Goal: Find contact information: Find contact information

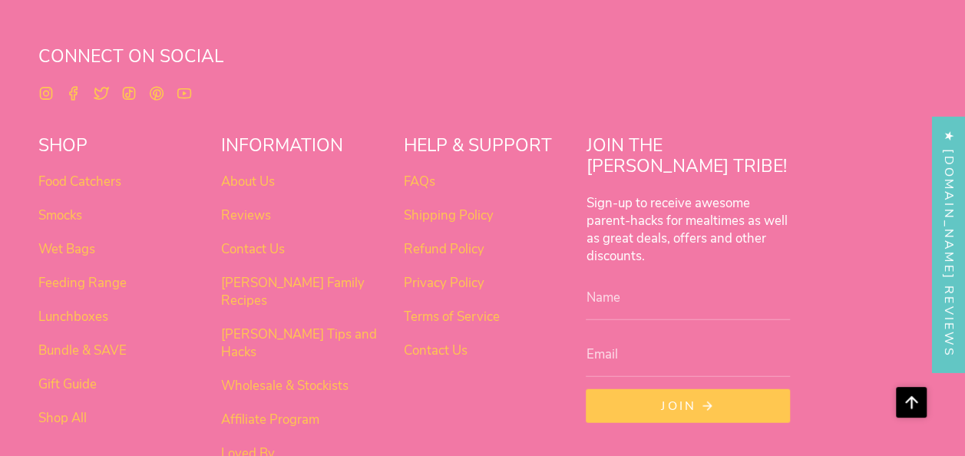
scroll to position [4679, 0]
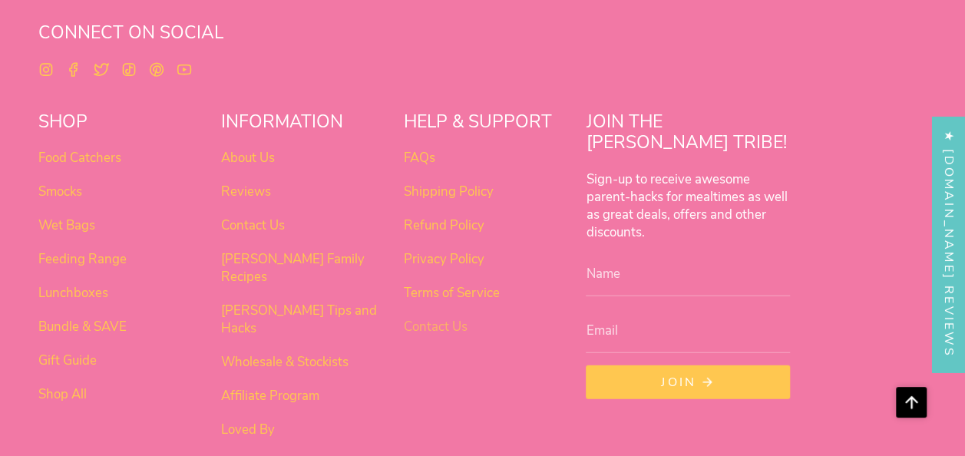
click at [455, 318] on link "Contact Us" at bounding box center [436, 327] width 64 height 18
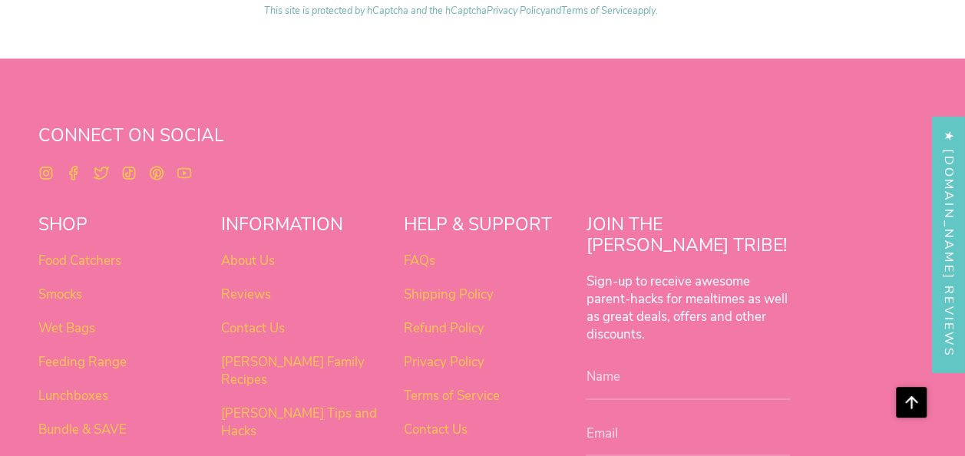
scroll to position [1152, 0]
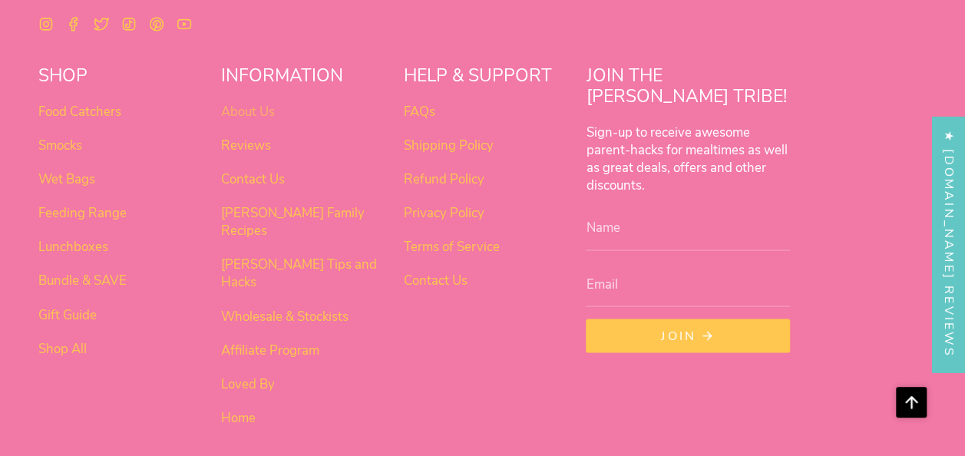
click at [254, 109] on link "About Us" at bounding box center [248, 112] width 54 height 18
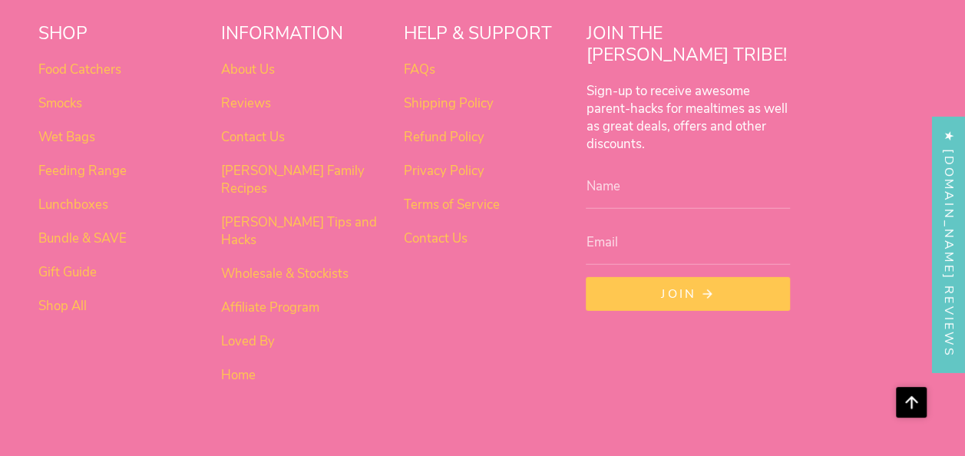
scroll to position [2175, 0]
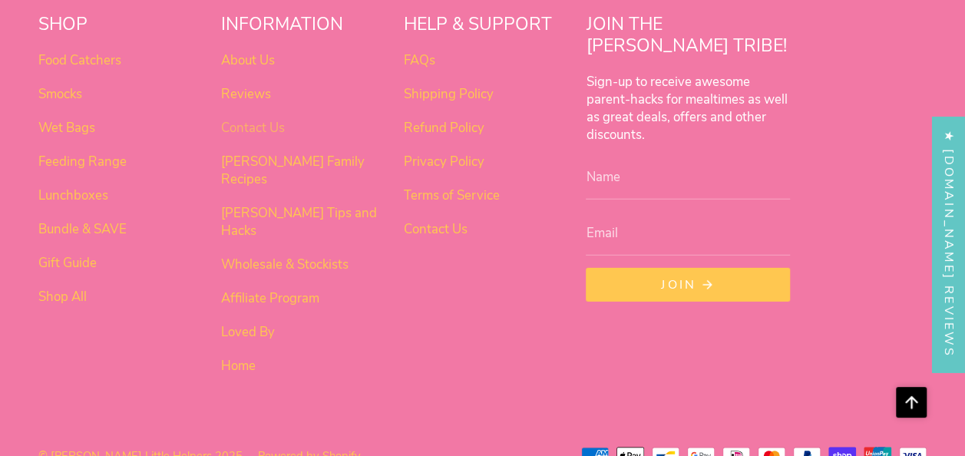
click at [277, 124] on link "Contact Us" at bounding box center [253, 128] width 64 height 18
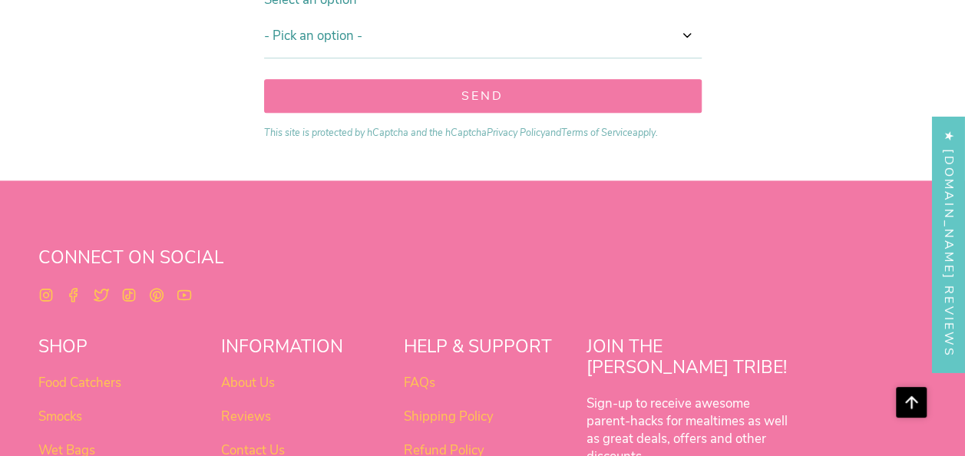
scroll to position [1075, 0]
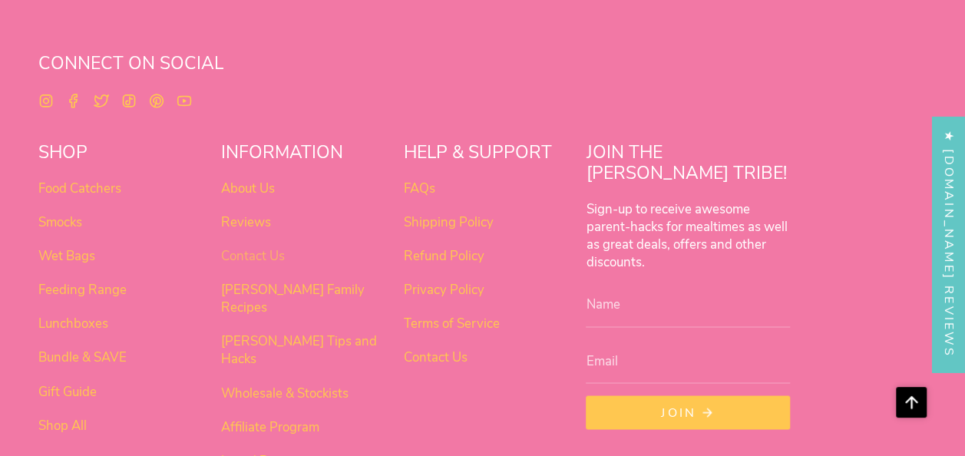
click at [250, 247] on link "Contact Us" at bounding box center [253, 256] width 64 height 18
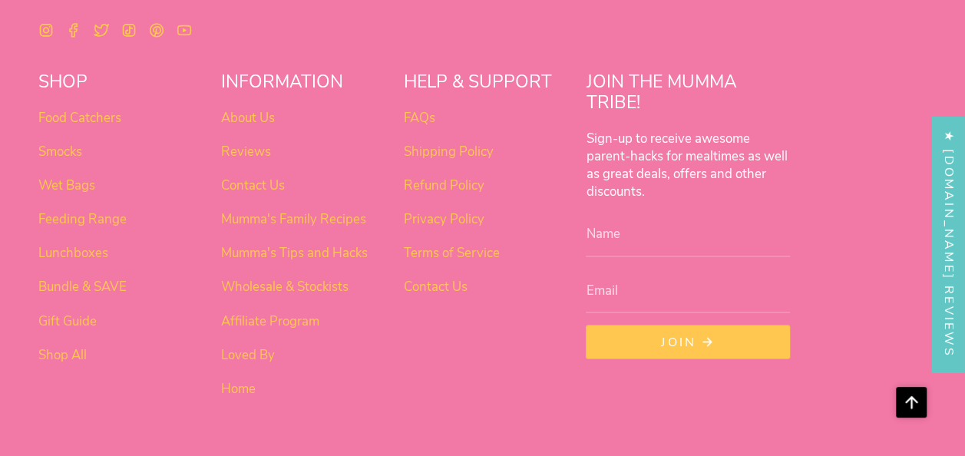
scroll to position [1152, 0]
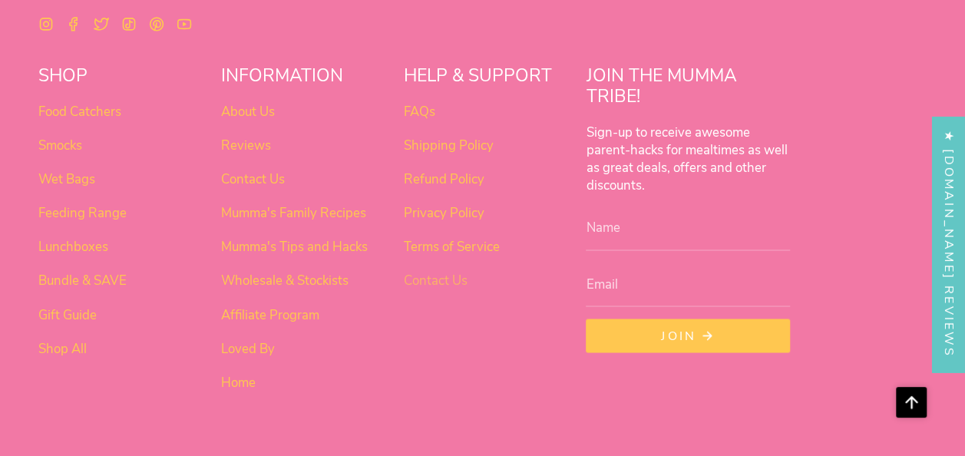
click at [452, 272] on link "Contact Us" at bounding box center [436, 281] width 64 height 18
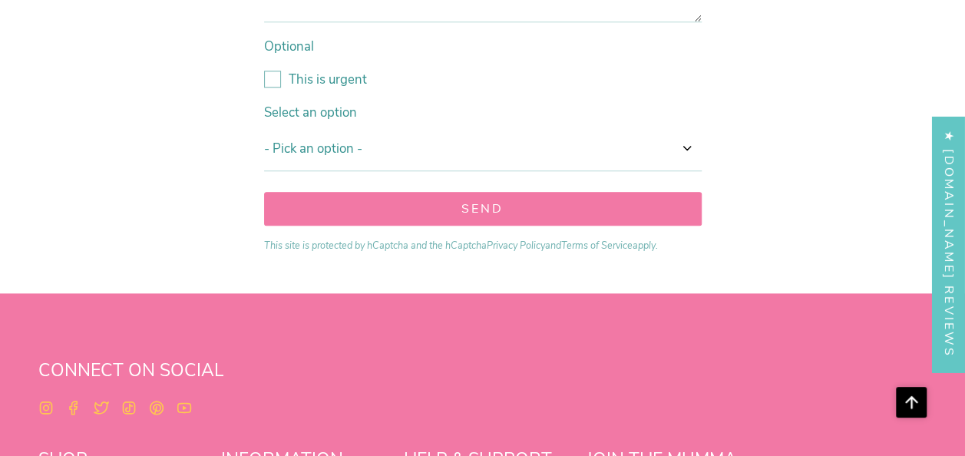
scroll to position [998, 0]
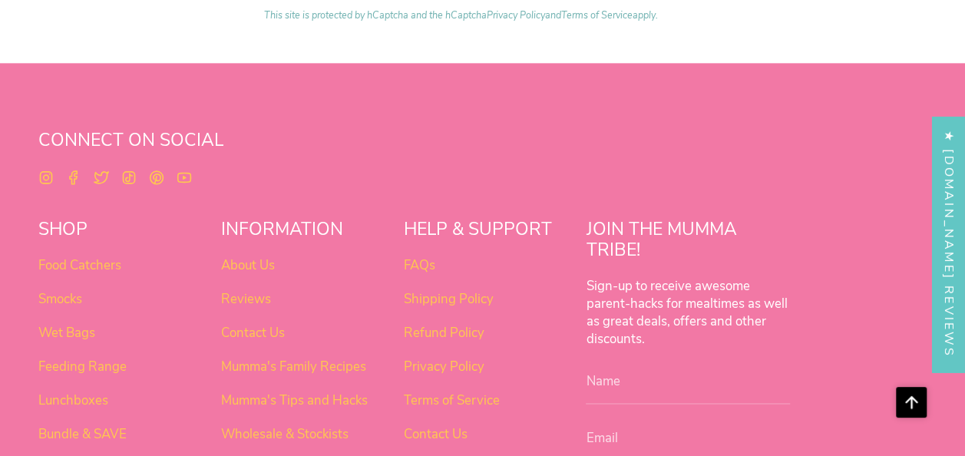
click at [277, 258] on li "About Us" at bounding box center [300, 265] width 158 height 18
click at [265, 258] on link "About Us" at bounding box center [248, 265] width 54 height 18
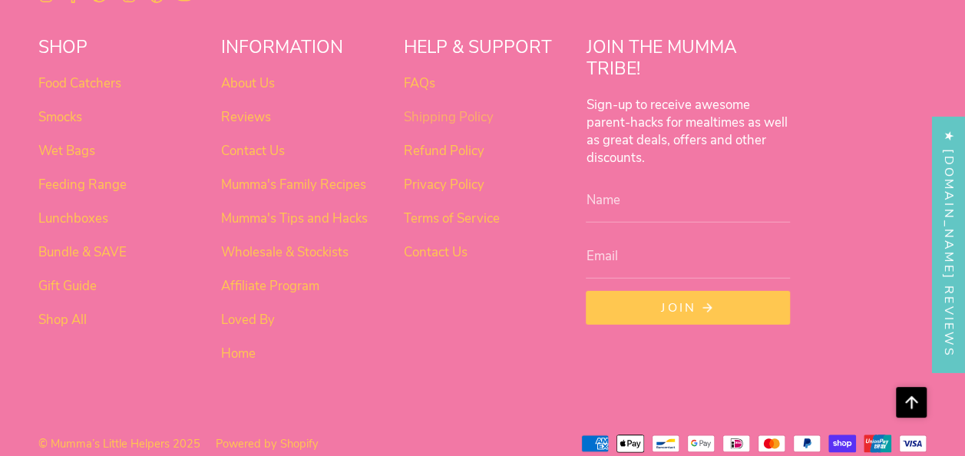
scroll to position [2175, 0]
